Goal: Task Accomplishment & Management: Use online tool/utility

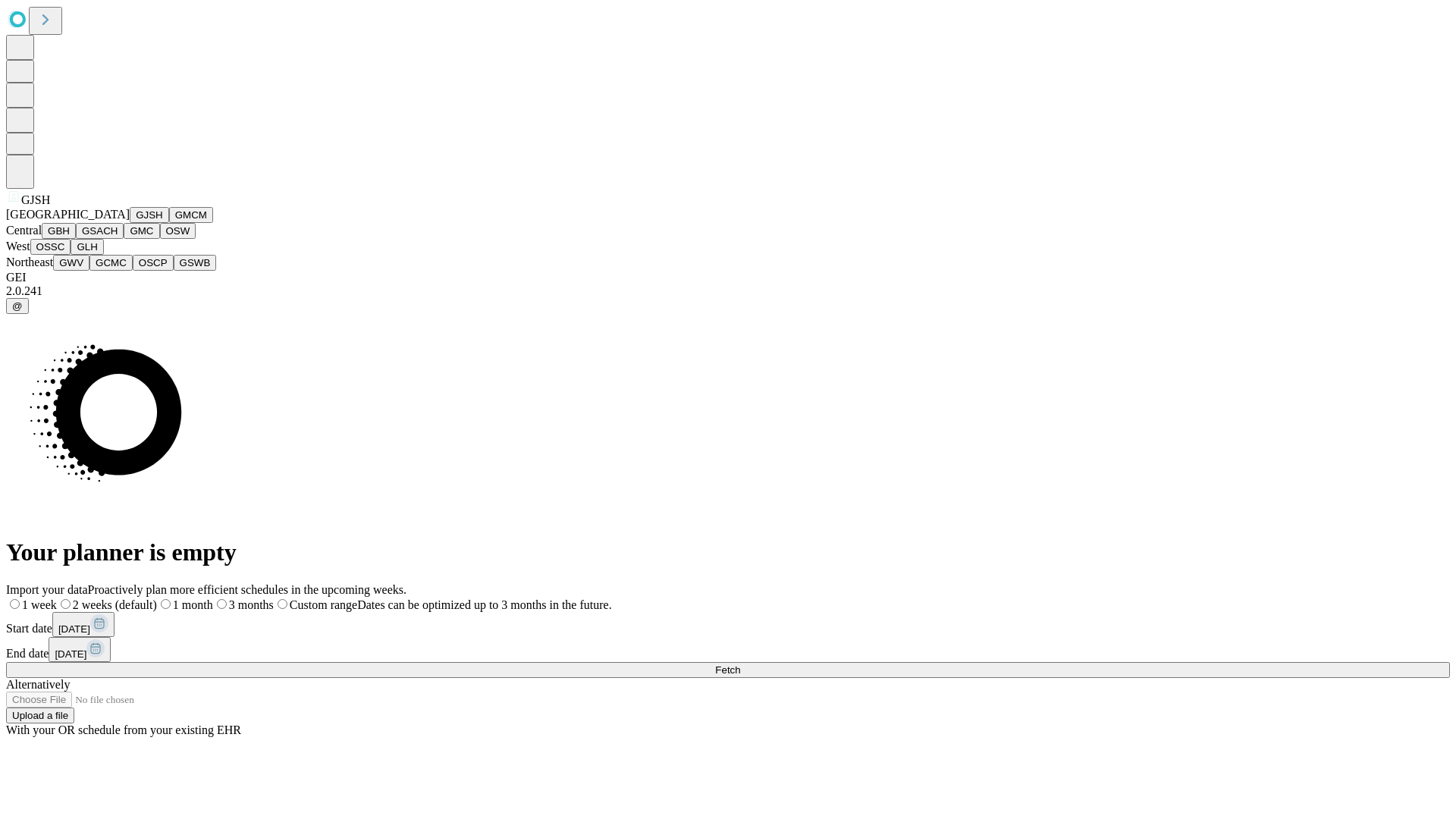
click at [130, 223] on button "GJSH" at bounding box center [149, 215] width 40 height 16
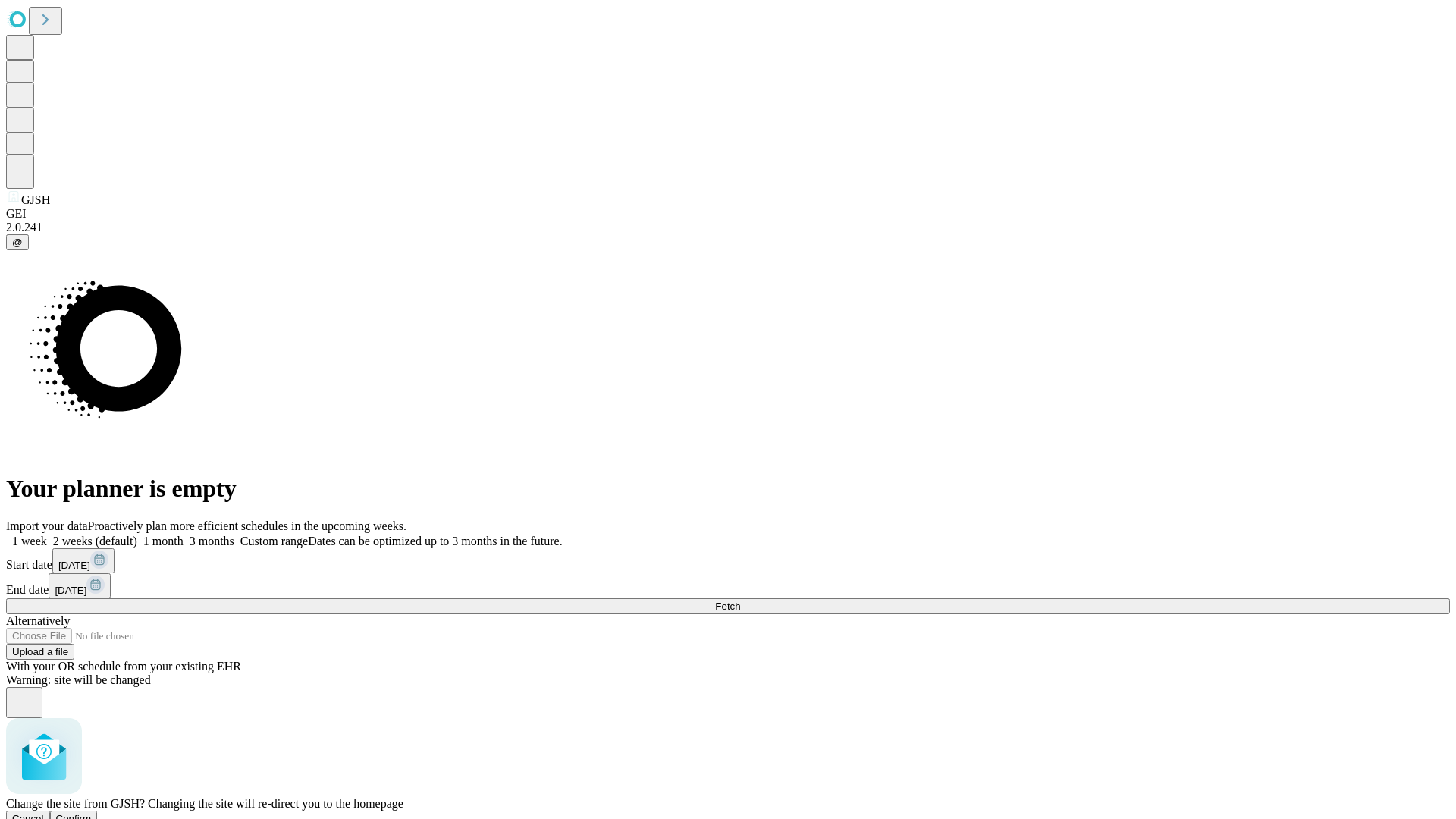
click at [92, 813] on span "Confirm" at bounding box center [74, 818] width 36 height 11
click at [183, 535] on label "1 month" at bounding box center [160, 541] width 47 height 13
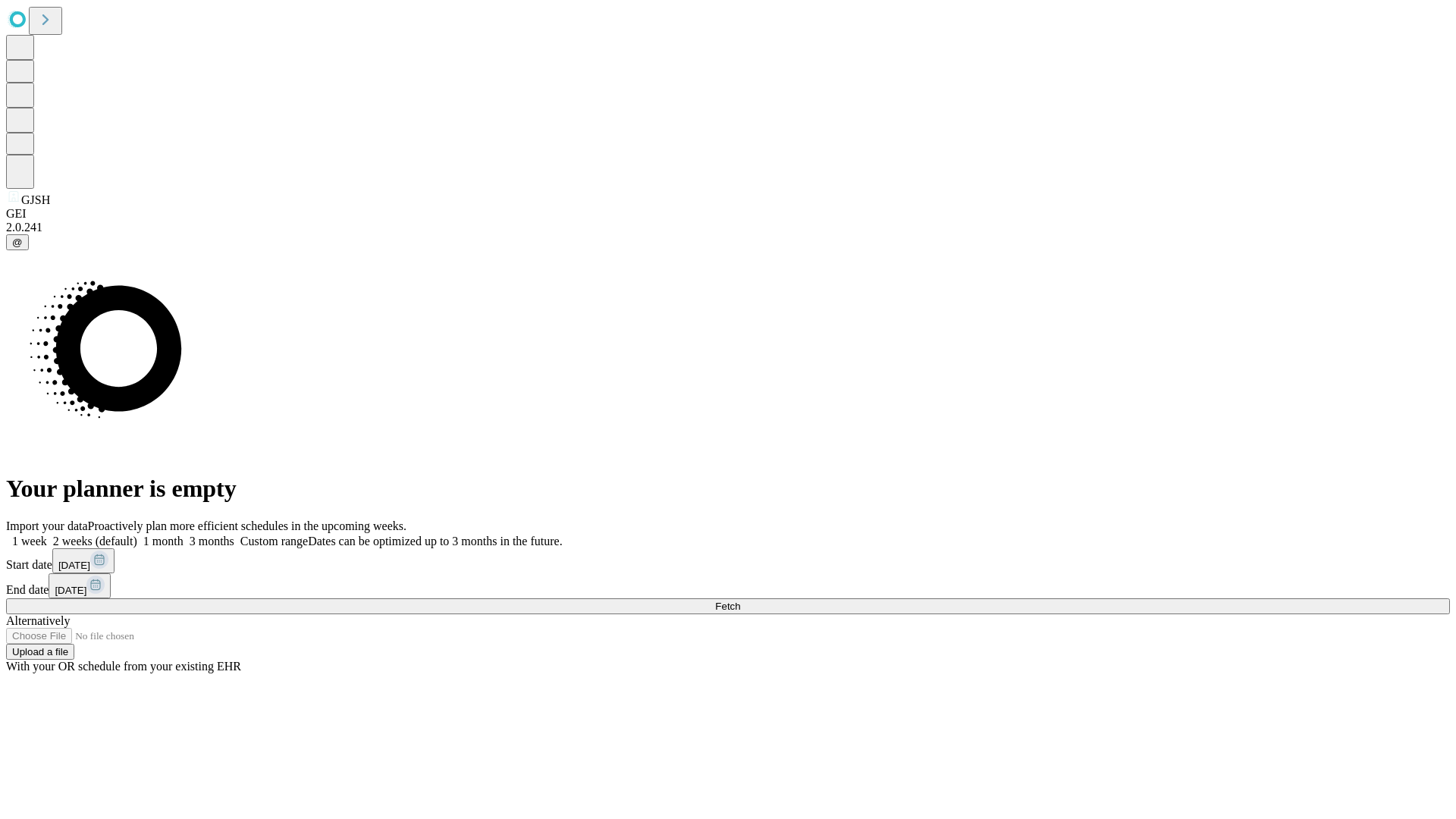
click at [740, 601] on span "Fetch" at bounding box center [727, 606] width 25 height 11
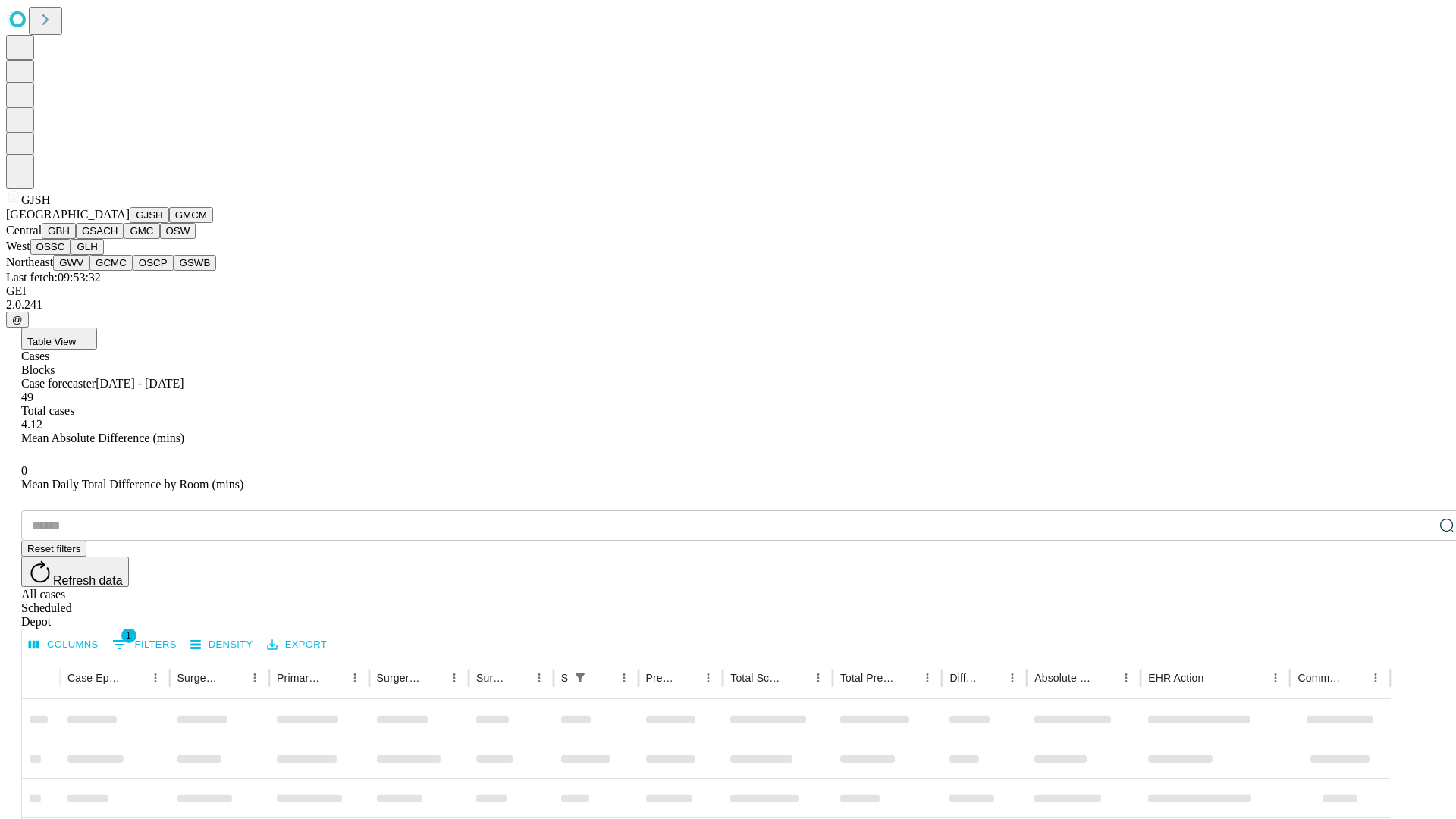
click at [169, 223] on button "GMCM" at bounding box center [191, 215] width 44 height 16
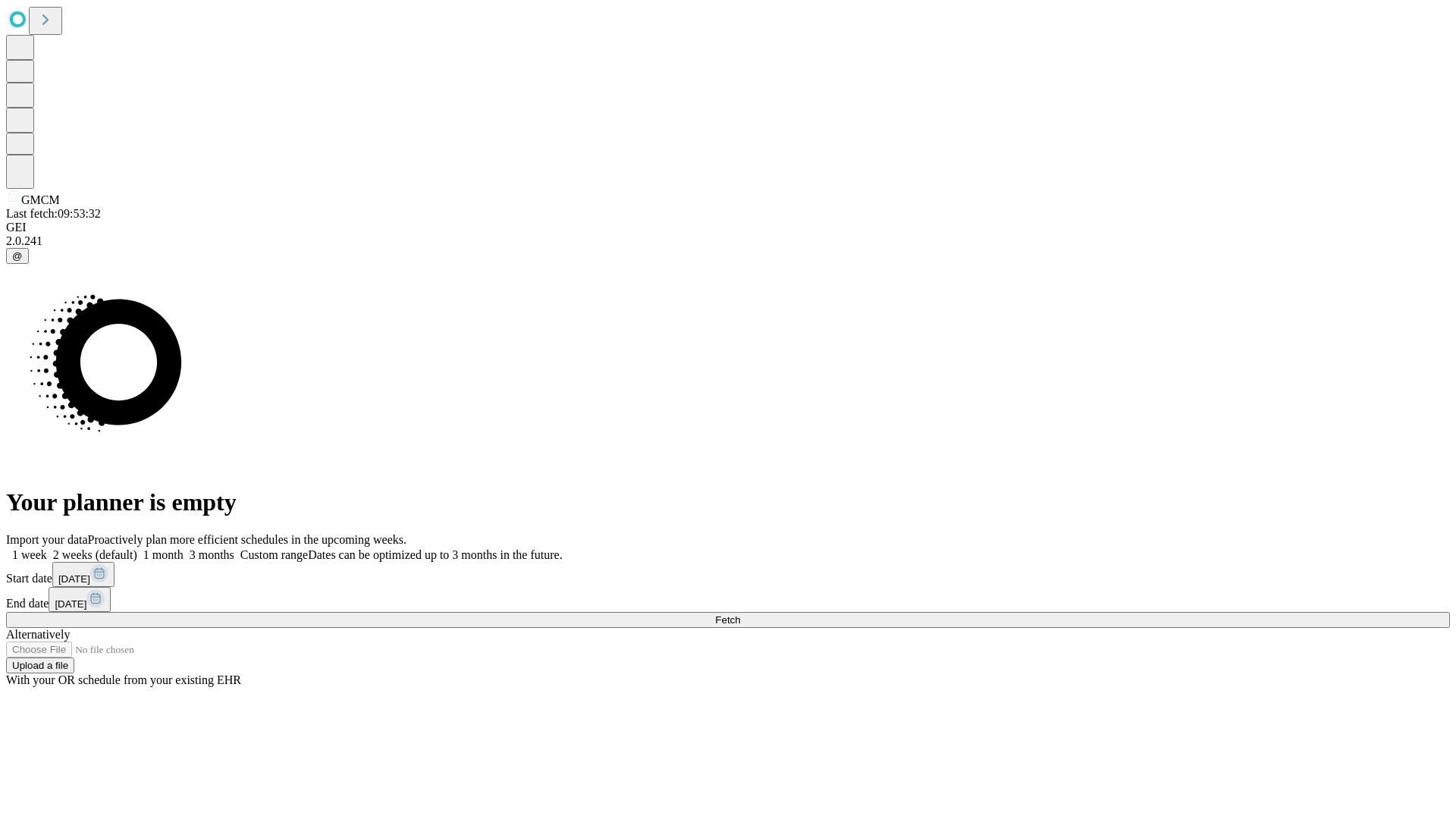
click at [183, 549] on label "1 month" at bounding box center [160, 555] width 47 height 13
click at [740, 615] on span "Fetch" at bounding box center [727, 620] width 25 height 11
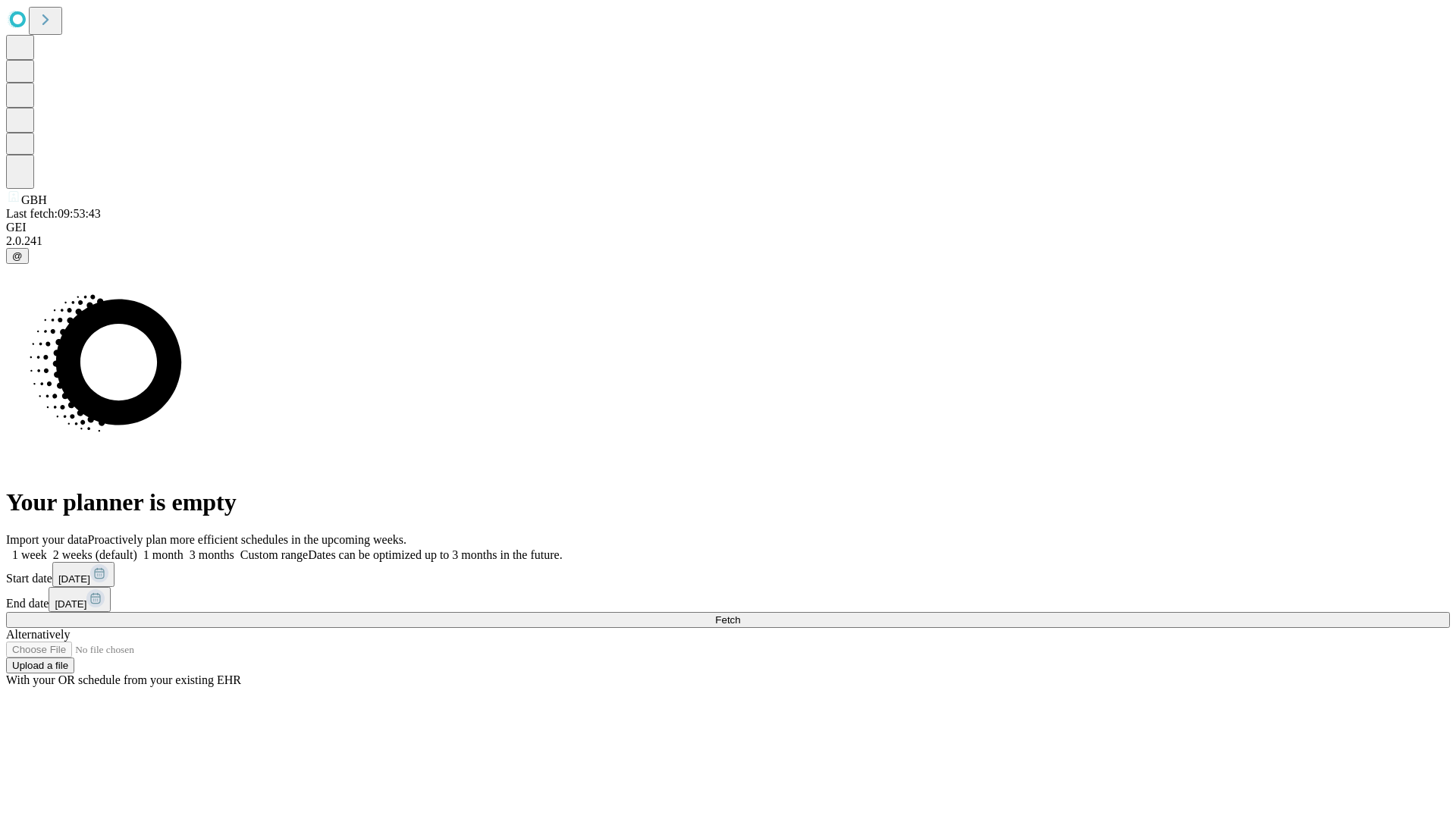
click at [183, 549] on label "1 month" at bounding box center [160, 555] width 47 height 13
click at [740, 615] on span "Fetch" at bounding box center [727, 620] width 25 height 11
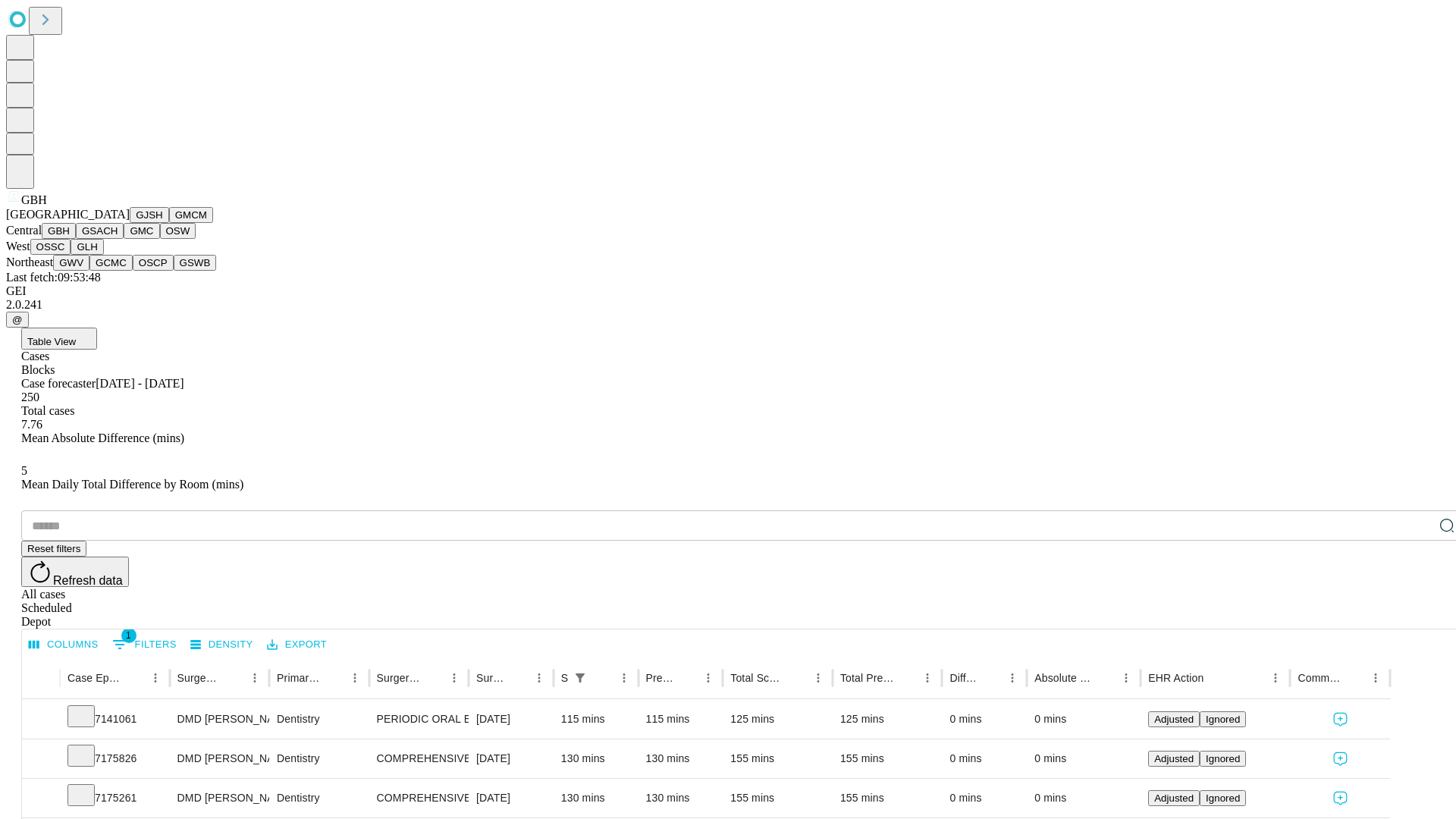
click at [118, 239] on button "GSACH" at bounding box center [100, 231] width 48 height 16
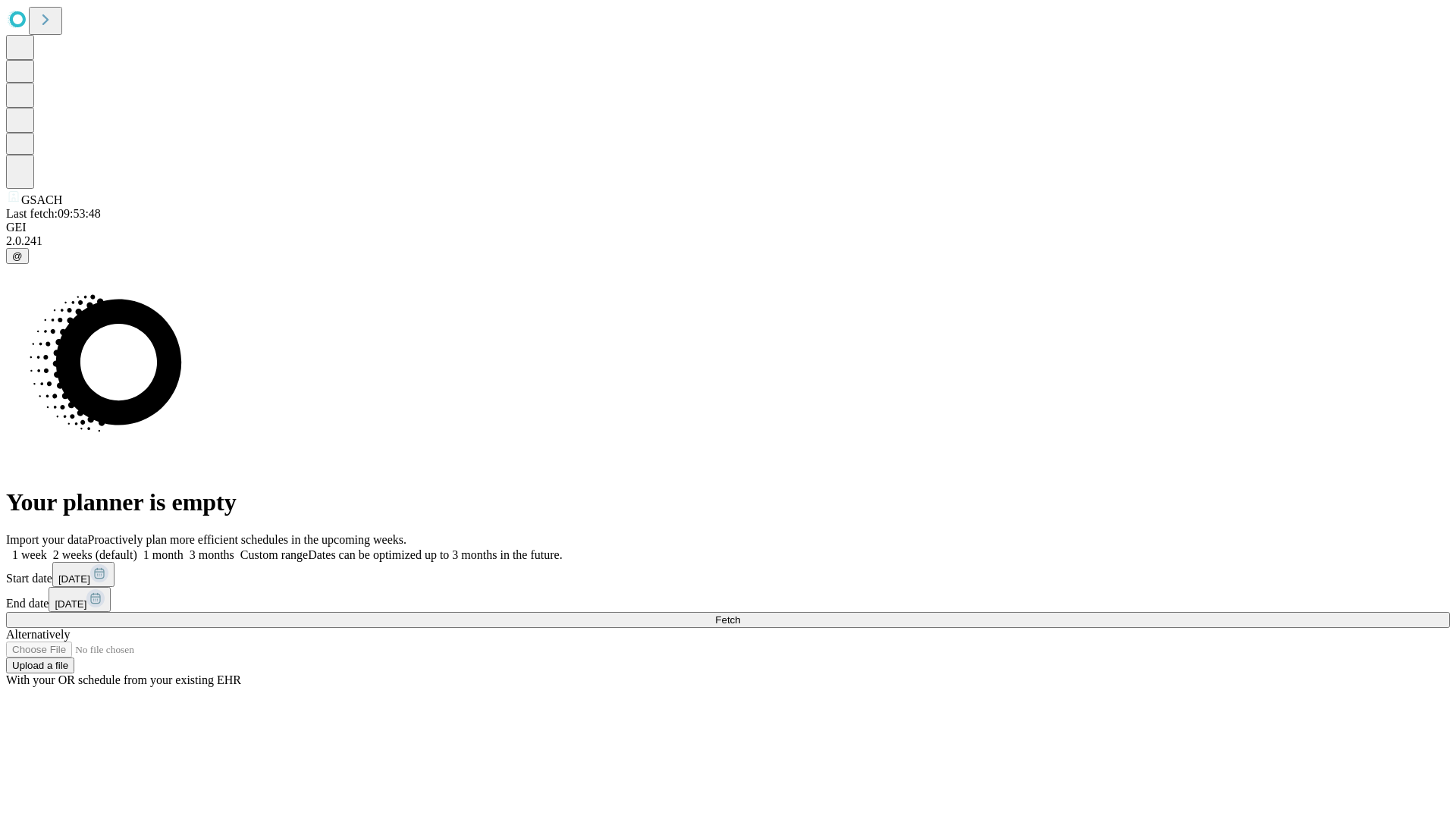
click at [183, 549] on label "1 month" at bounding box center [160, 555] width 47 height 13
click at [740, 615] on span "Fetch" at bounding box center [727, 620] width 25 height 11
click at [183, 549] on label "1 month" at bounding box center [160, 555] width 47 height 13
click at [740, 615] on span "Fetch" at bounding box center [727, 620] width 25 height 11
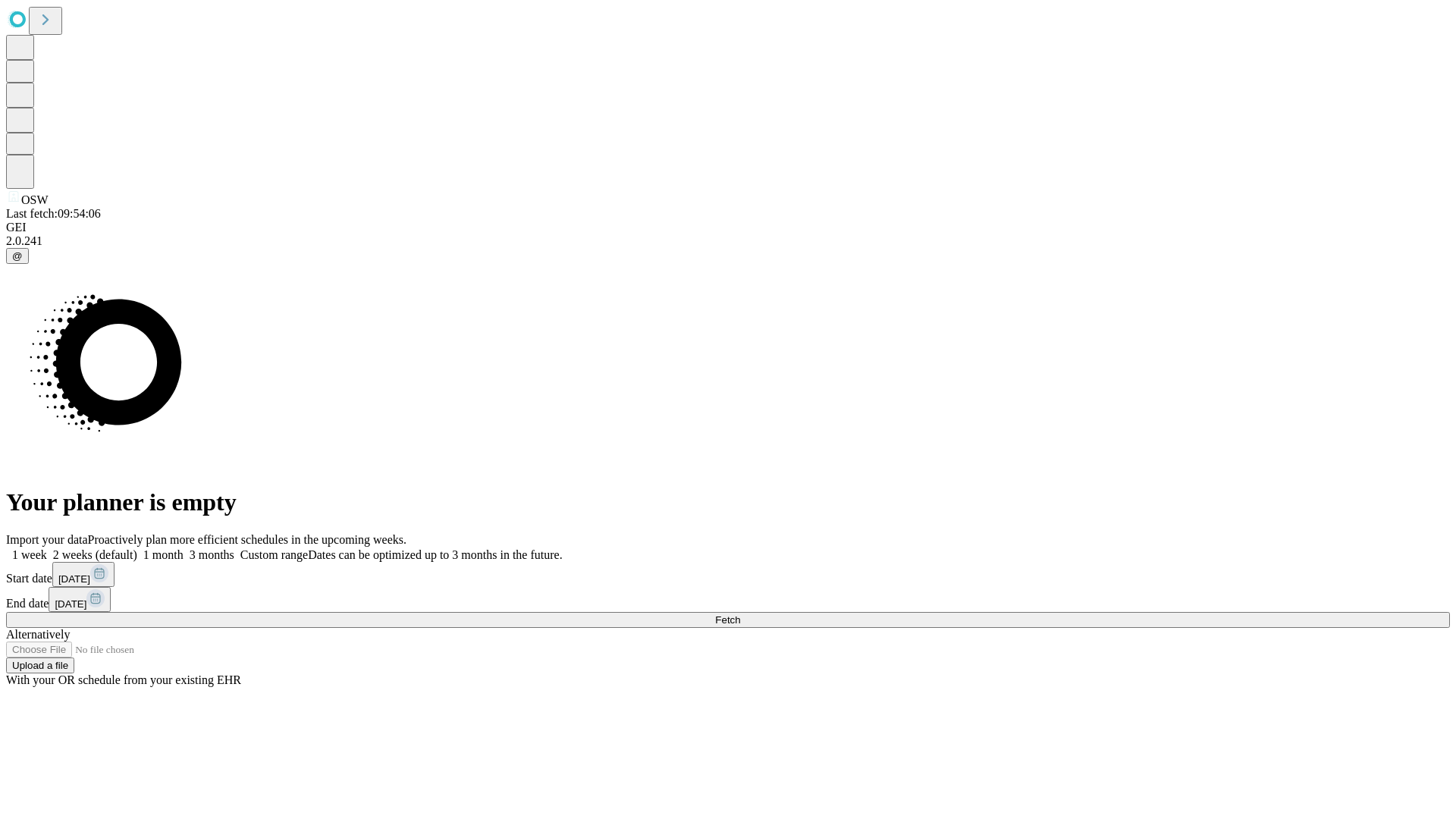
click at [740, 615] on span "Fetch" at bounding box center [727, 620] width 25 height 11
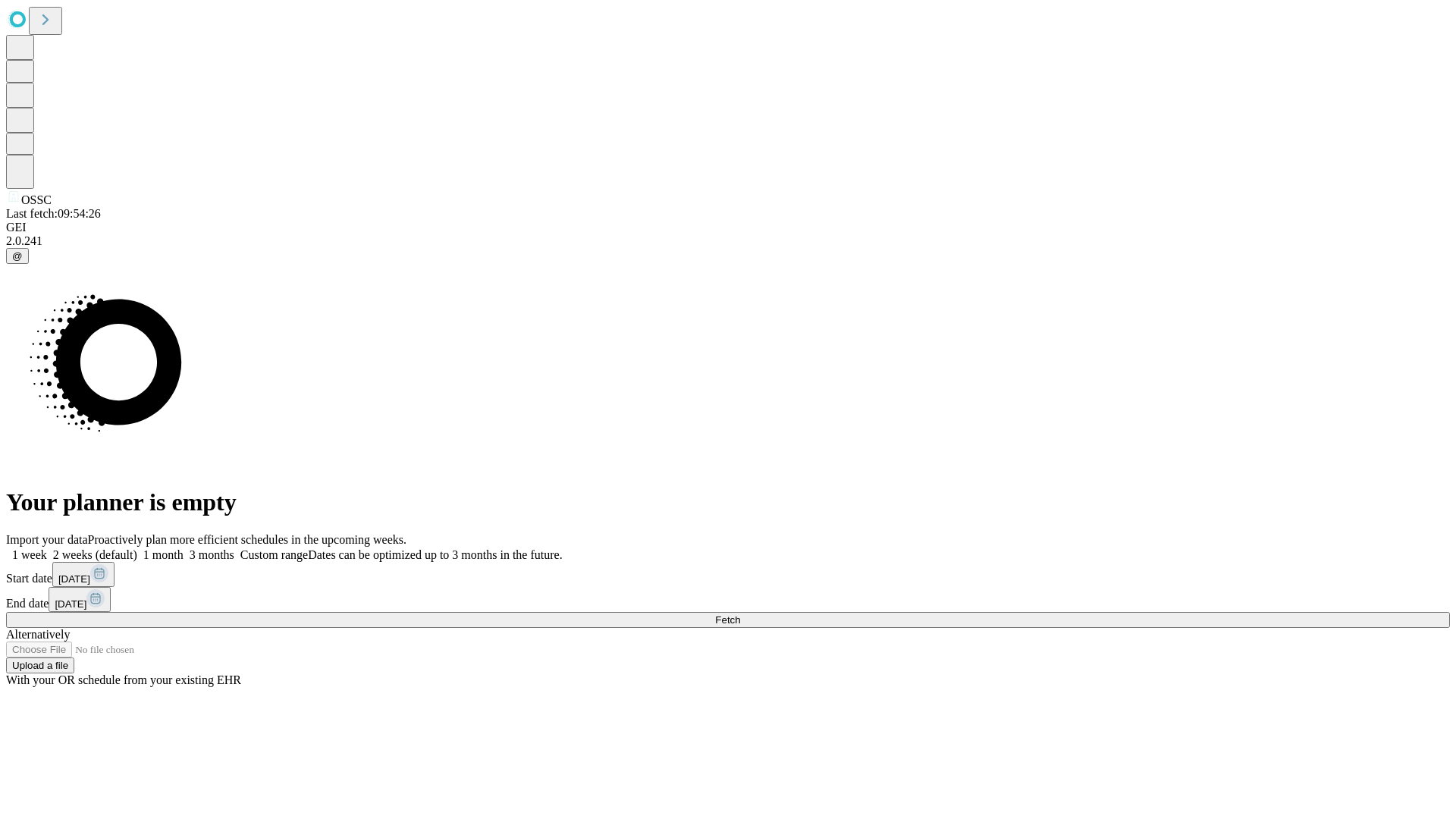
click at [183, 549] on label "1 month" at bounding box center [160, 555] width 47 height 13
click at [740, 615] on span "Fetch" at bounding box center [727, 620] width 25 height 11
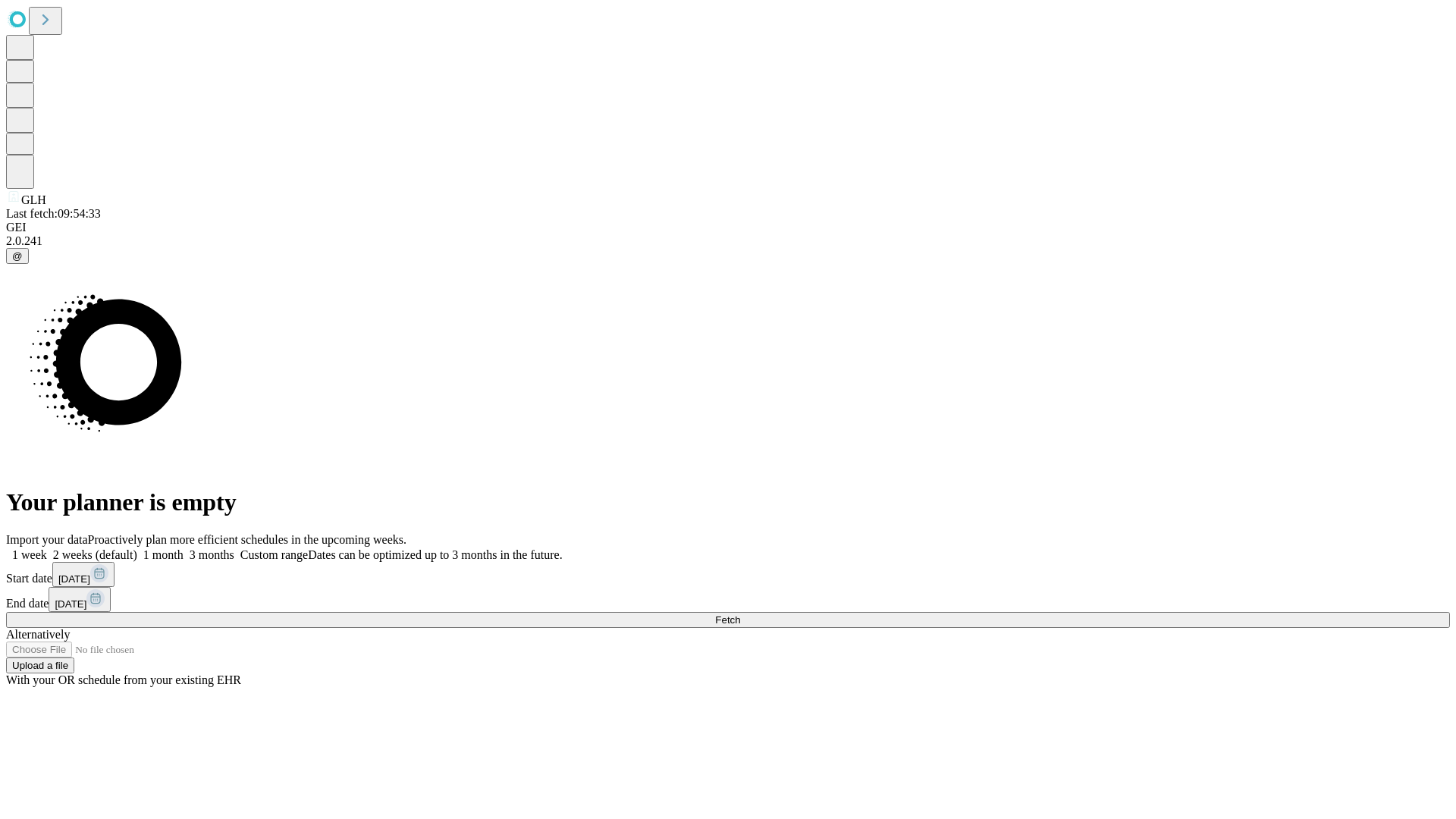
click at [183, 549] on label "1 month" at bounding box center [160, 555] width 47 height 13
click at [740, 615] on span "Fetch" at bounding box center [727, 620] width 25 height 11
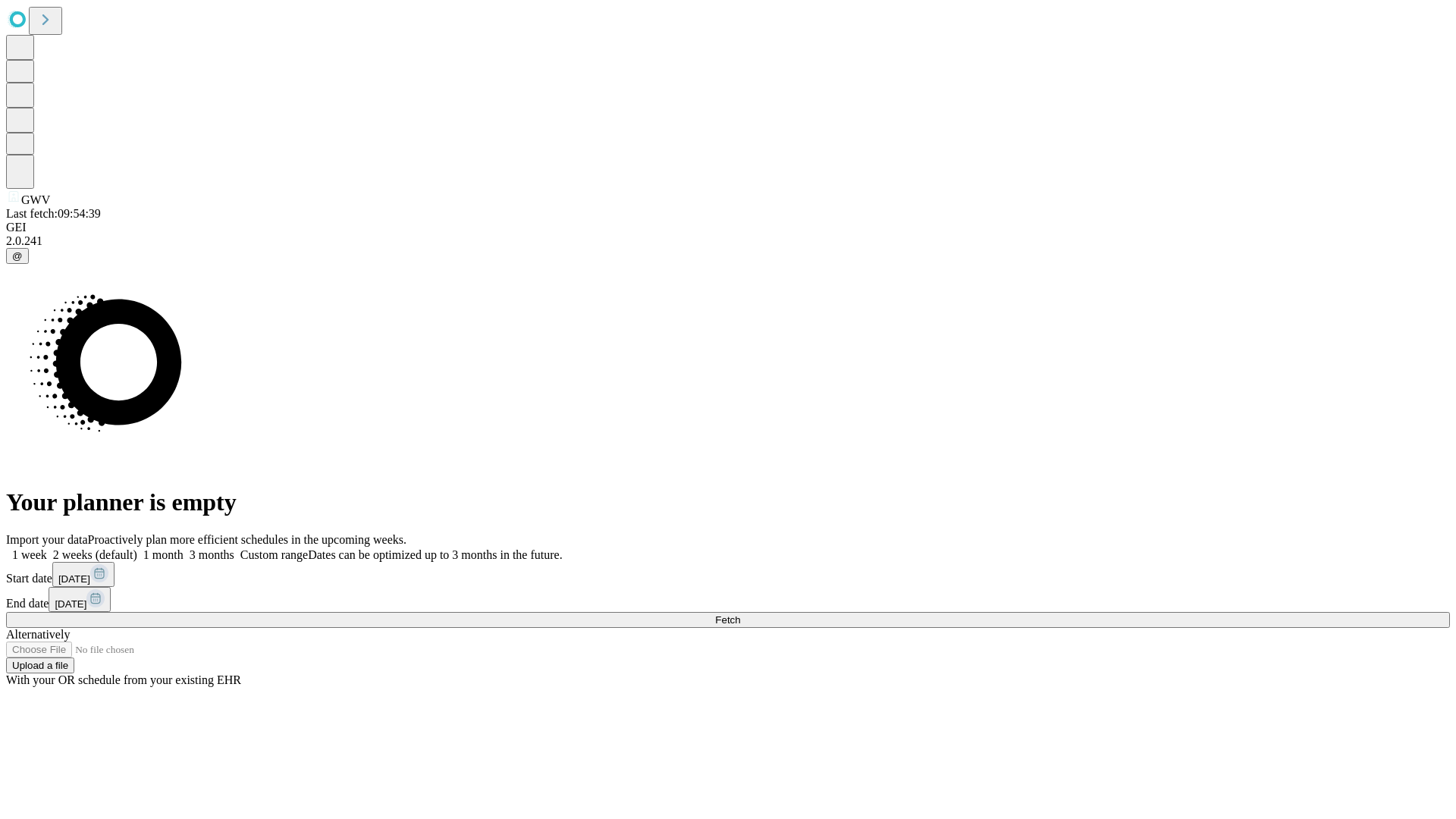
click at [183, 549] on label "1 month" at bounding box center [160, 555] width 47 height 13
click at [740, 615] on span "Fetch" at bounding box center [727, 620] width 25 height 11
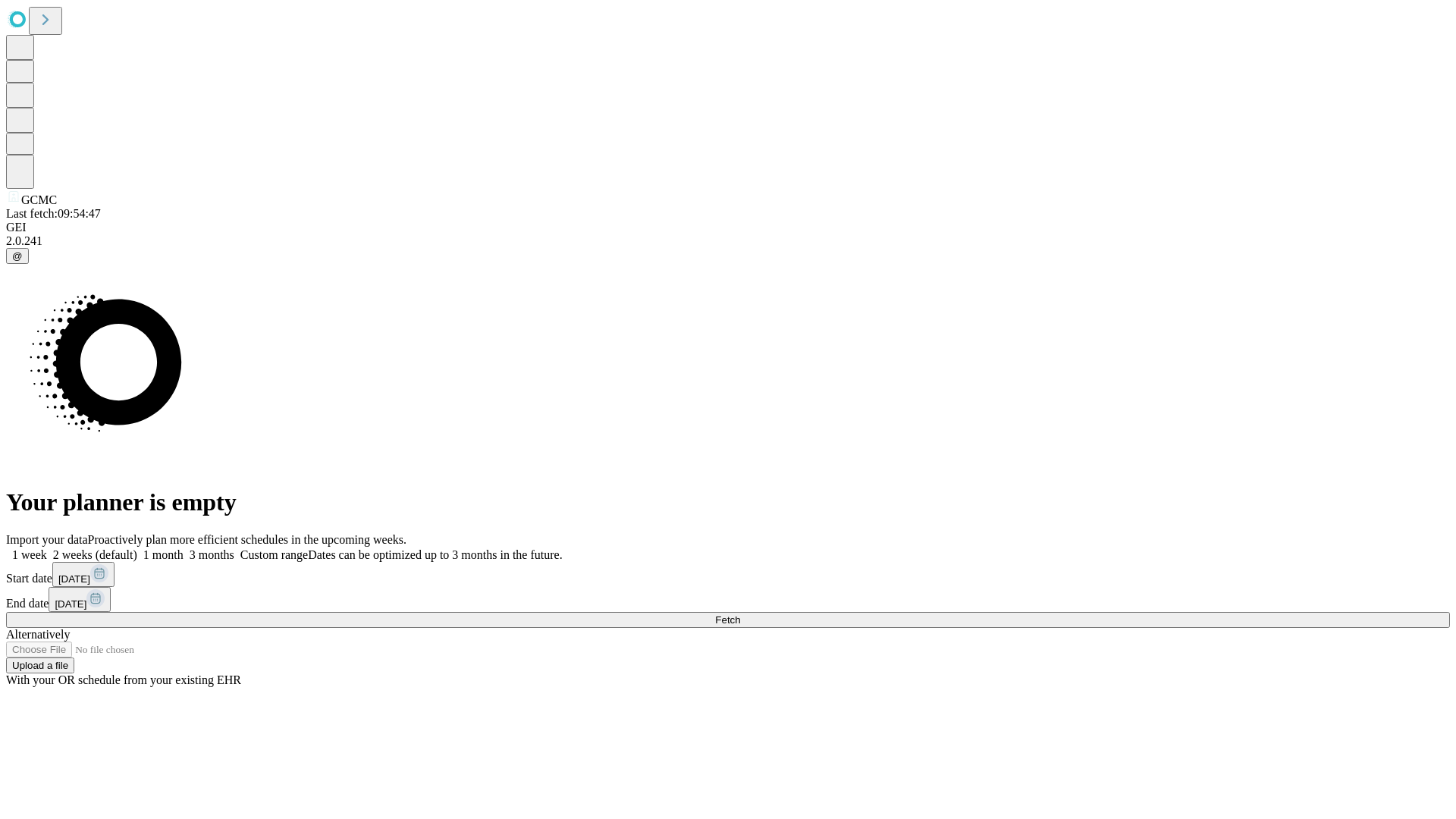
click at [183, 549] on label "1 month" at bounding box center [160, 555] width 47 height 13
click at [740, 615] on span "Fetch" at bounding box center [727, 620] width 25 height 11
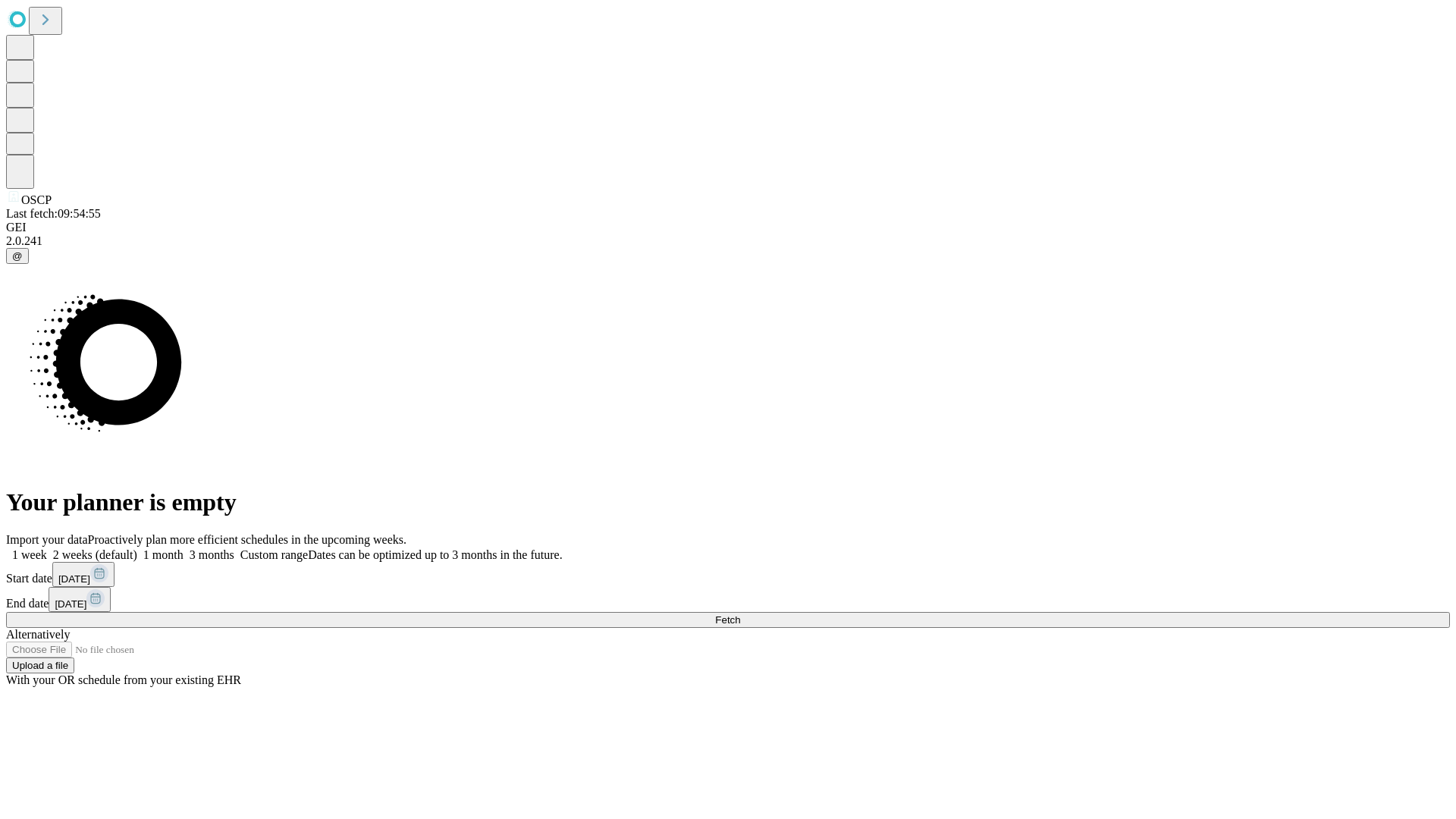
click at [183, 549] on label "1 month" at bounding box center [160, 555] width 47 height 13
click at [740, 615] on span "Fetch" at bounding box center [727, 620] width 25 height 11
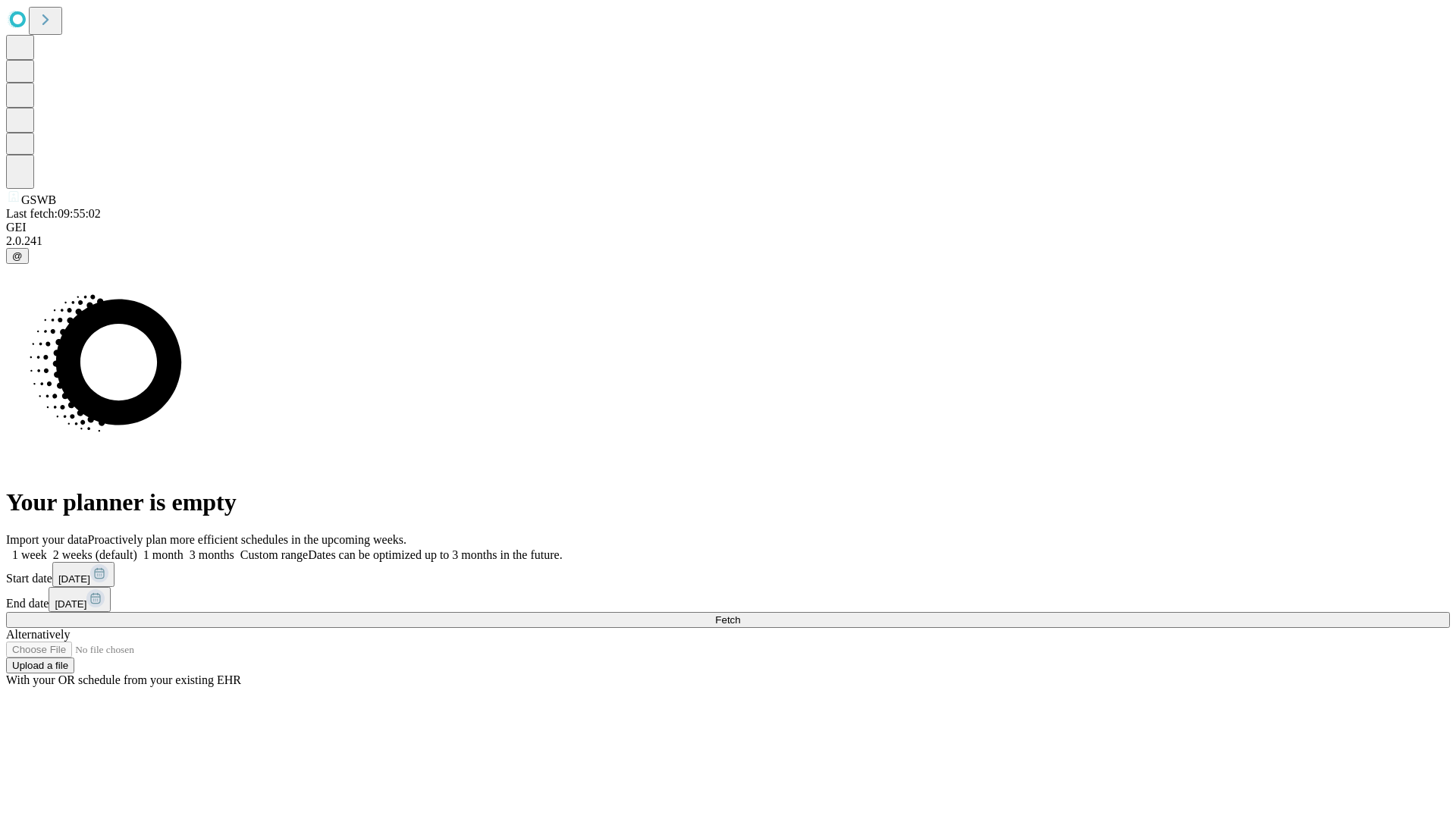
click at [183, 549] on label "1 month" at bounding box center [160, 555] width 47 height 13
click at [740, 615] on span "Fetch" at bounding box center [727, 620] width 25 height 11
